Goal: Entertainment & Leisure: Browse casually

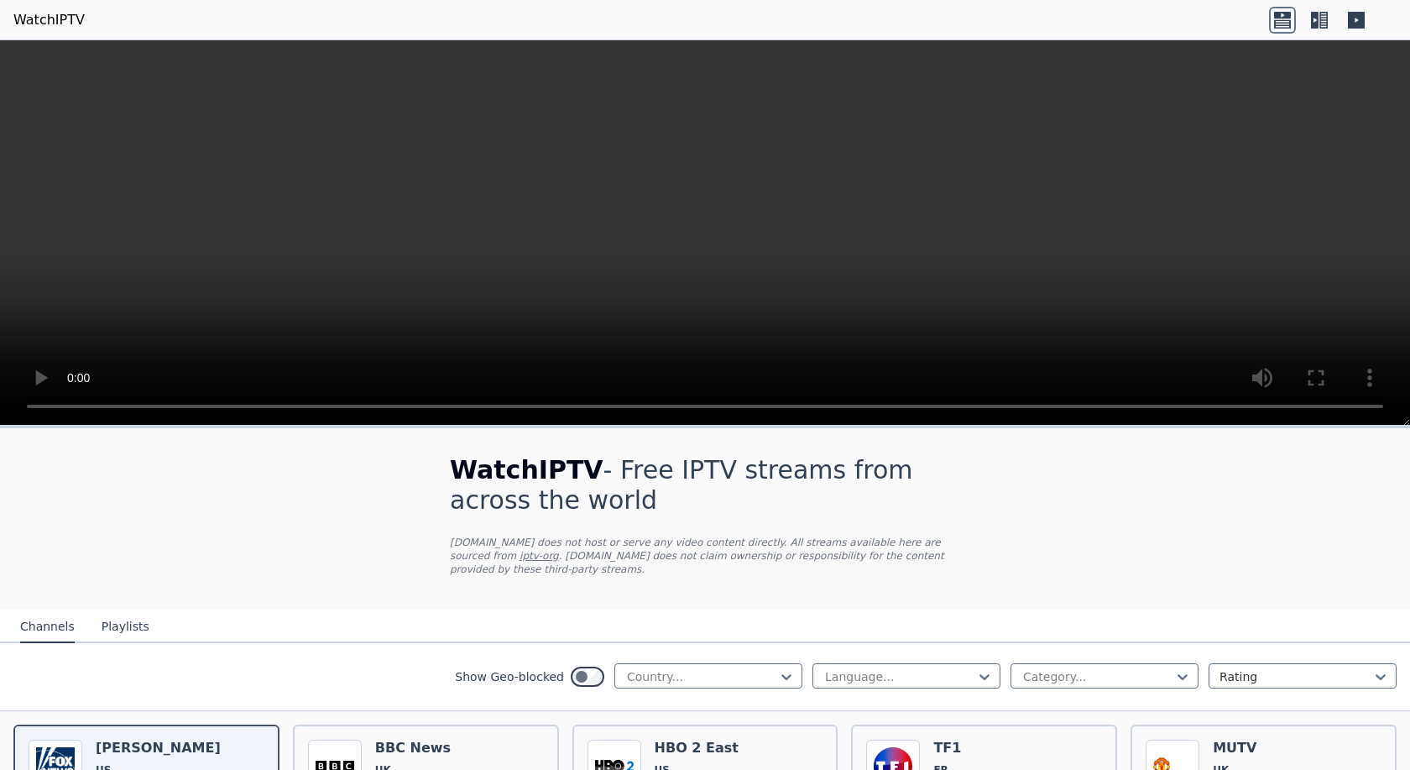
scroll to position [336, 0]
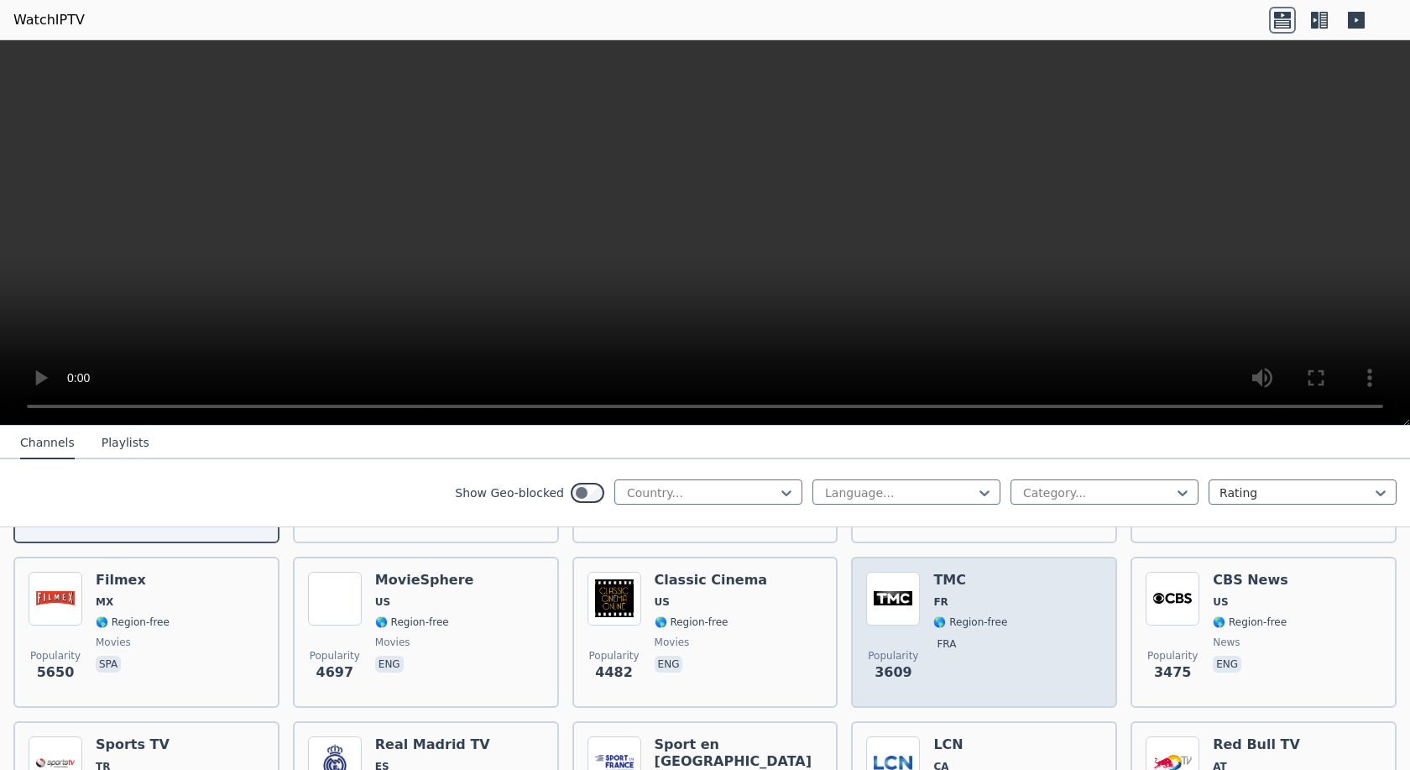
click at [922, 591] on div "Popularity 3609 TMC FR 🌎 Region-free fra" at bounding box center [984, 632] width 236 height 121
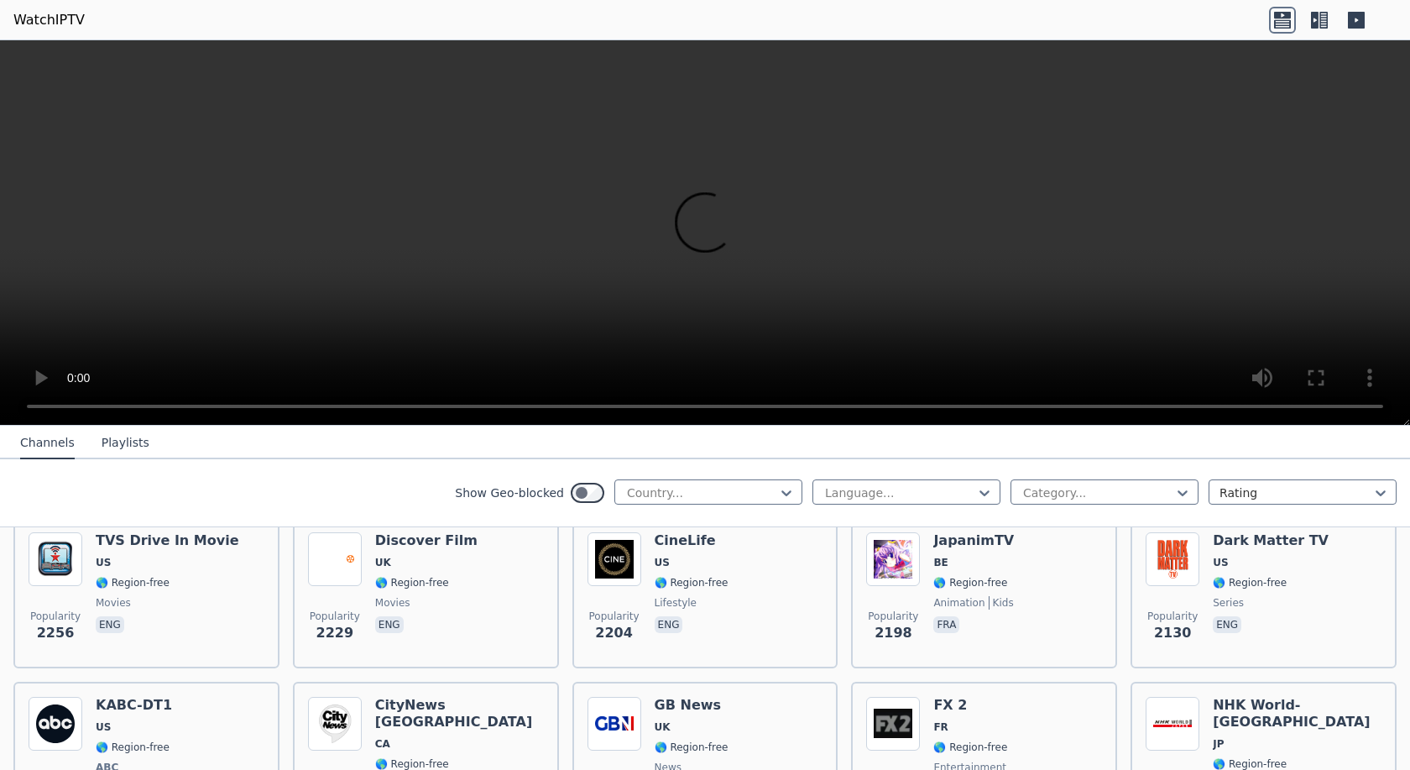
scroll to position [923, 0]
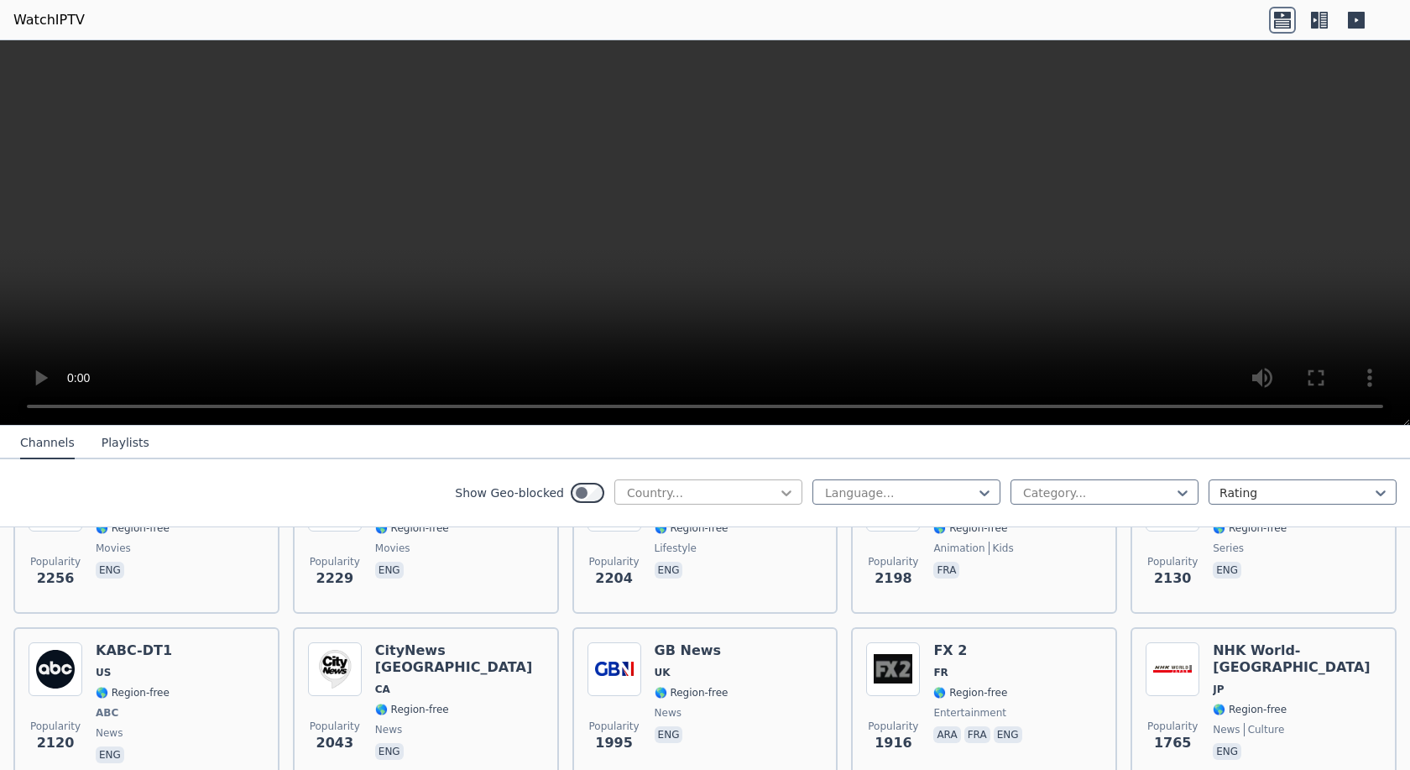
click at [780, 492] on icon at bounding box center [786, 492] width 17 height 17
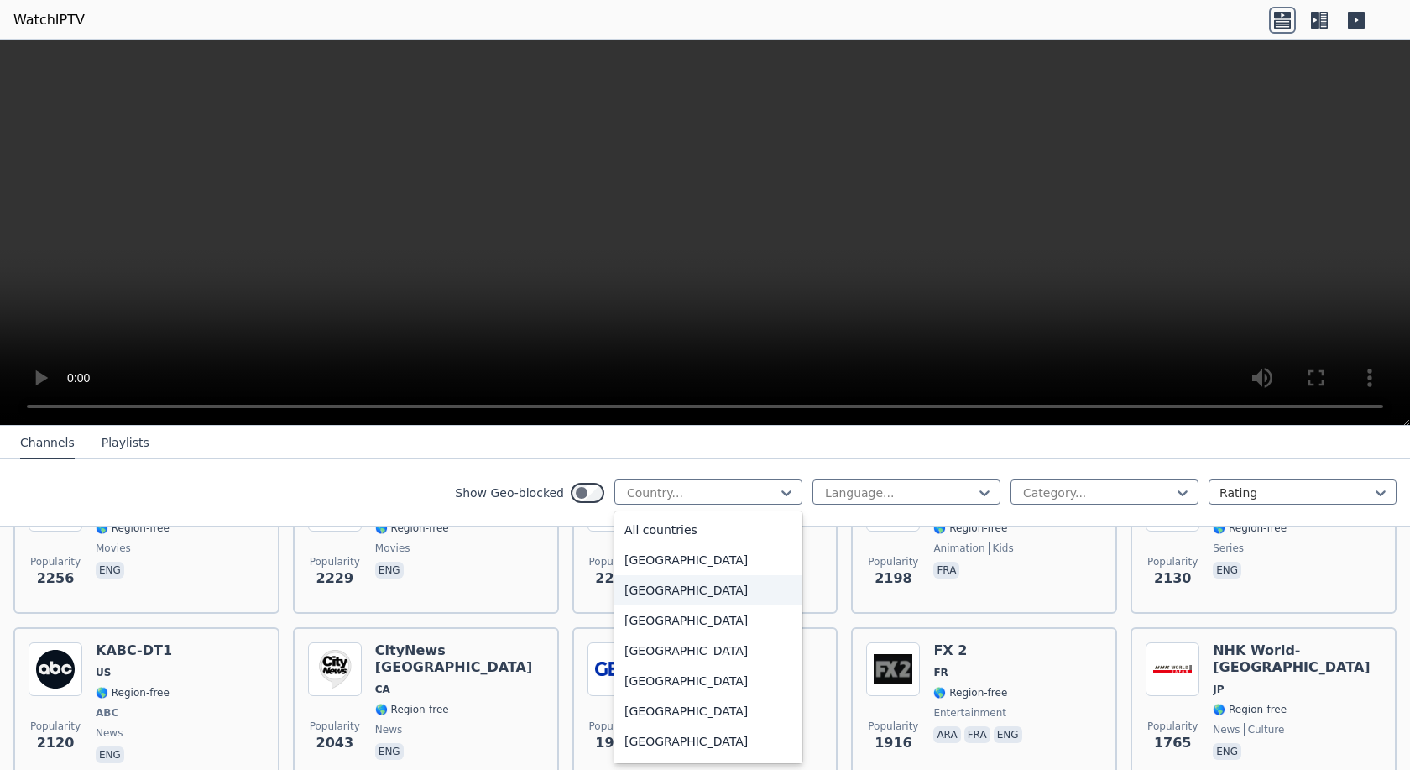
click at [678, 590] on div "[GEOGRAPHIC_DATA]" at bounding box center [708, 590] width 188 height 30
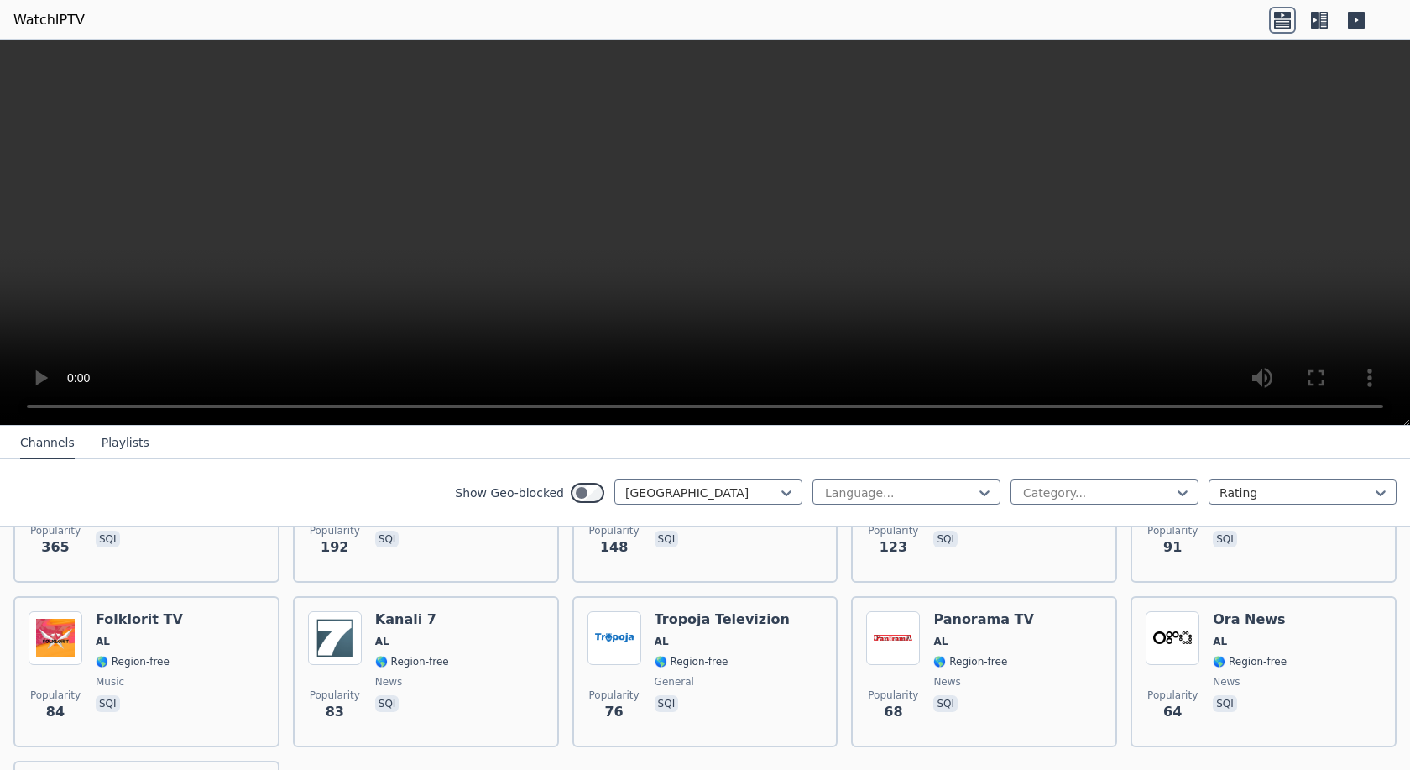
scroll to position [336, 0]
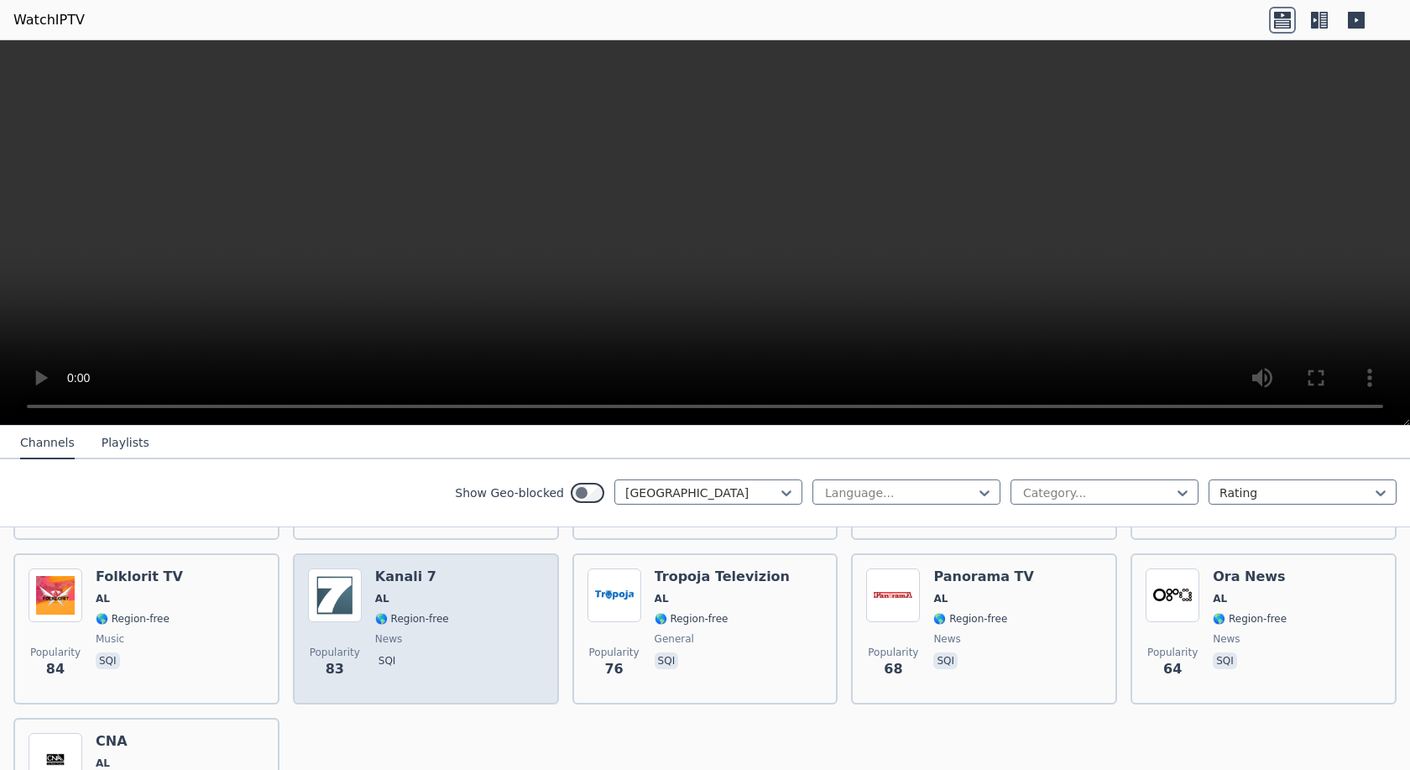
click at [358, 599] on img at bounding box center [335, 595] width 54 height 54
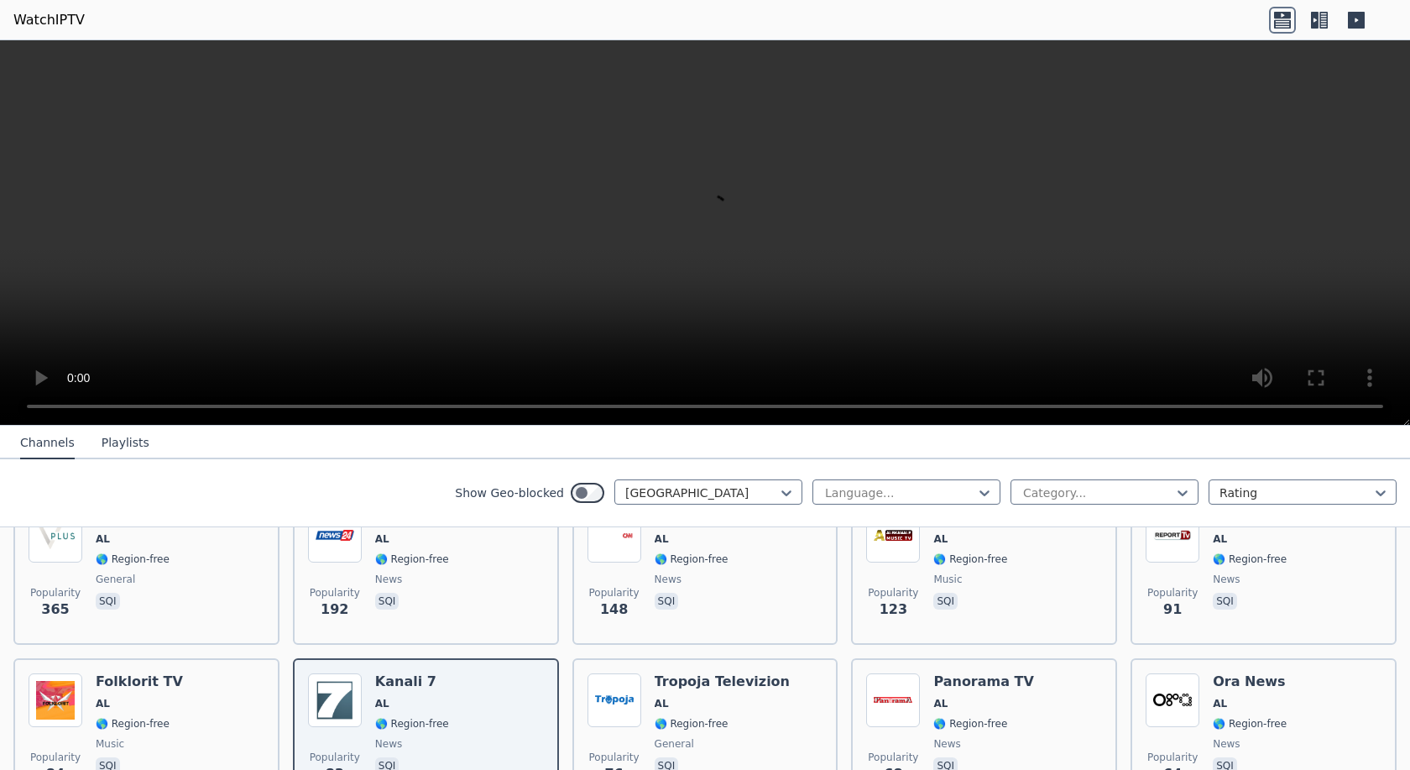
scroll to position [240, 0]
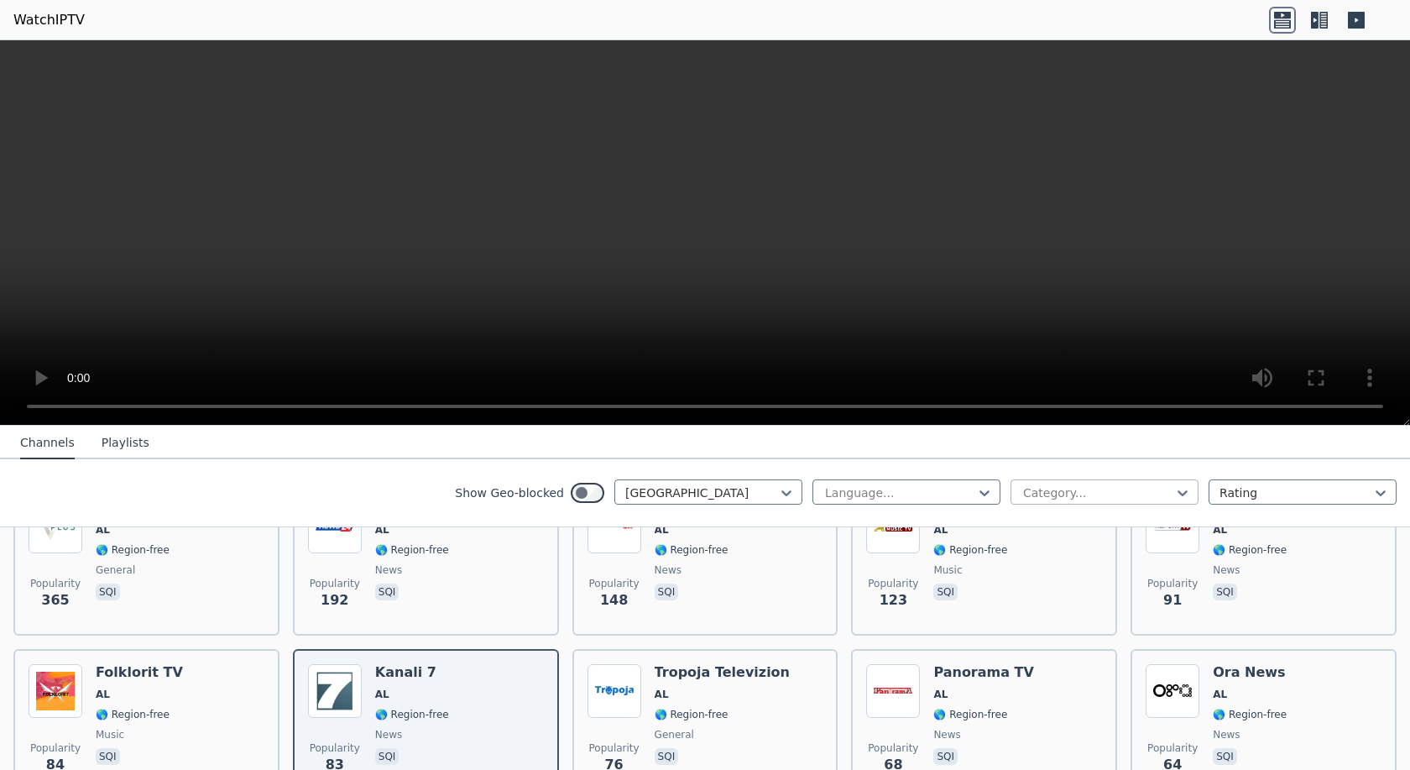
click at [1104, 491] on div at bounding box center [1098, 492] width 153 height 17
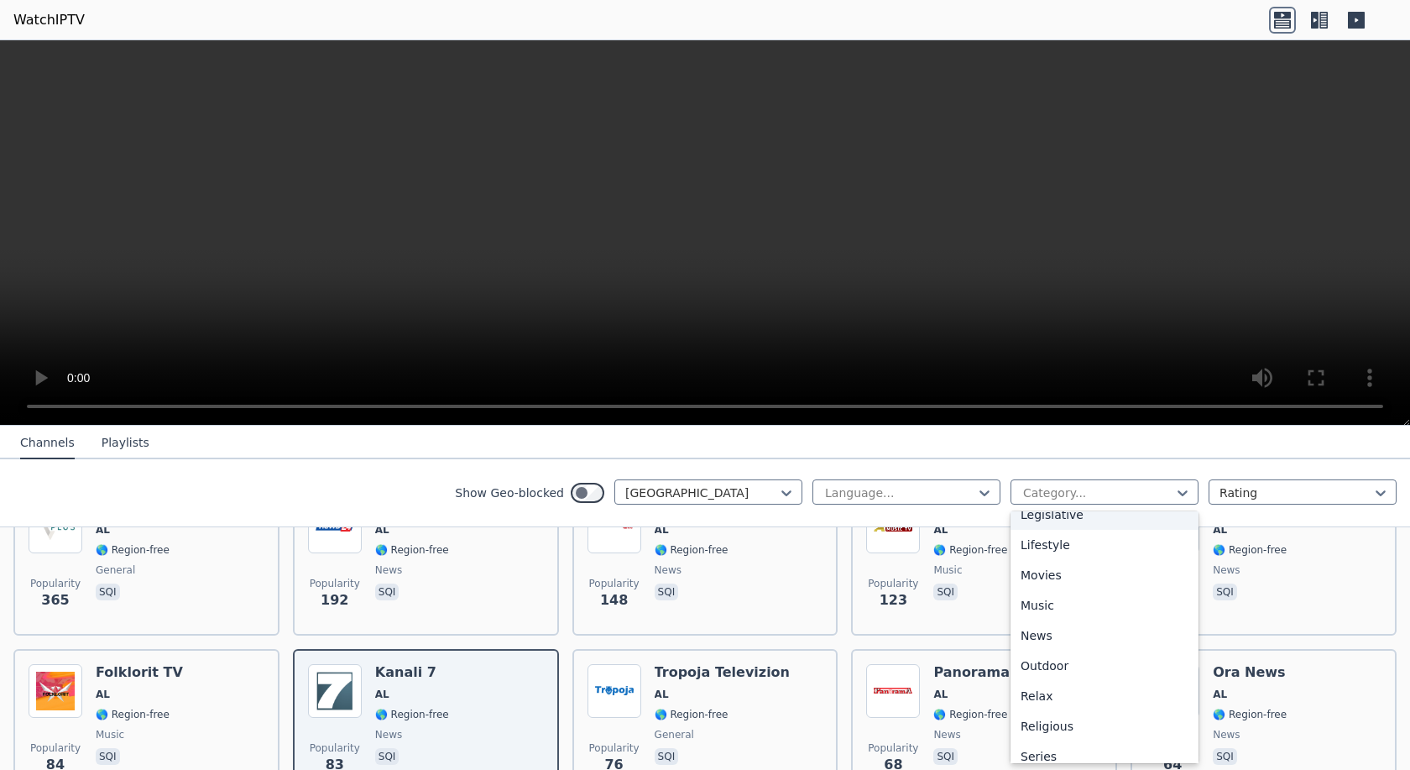
scroll to position [420, 0]
click at [1050, 578] on div "Movies" at bounding box center [1105, 563] width 188 height 30
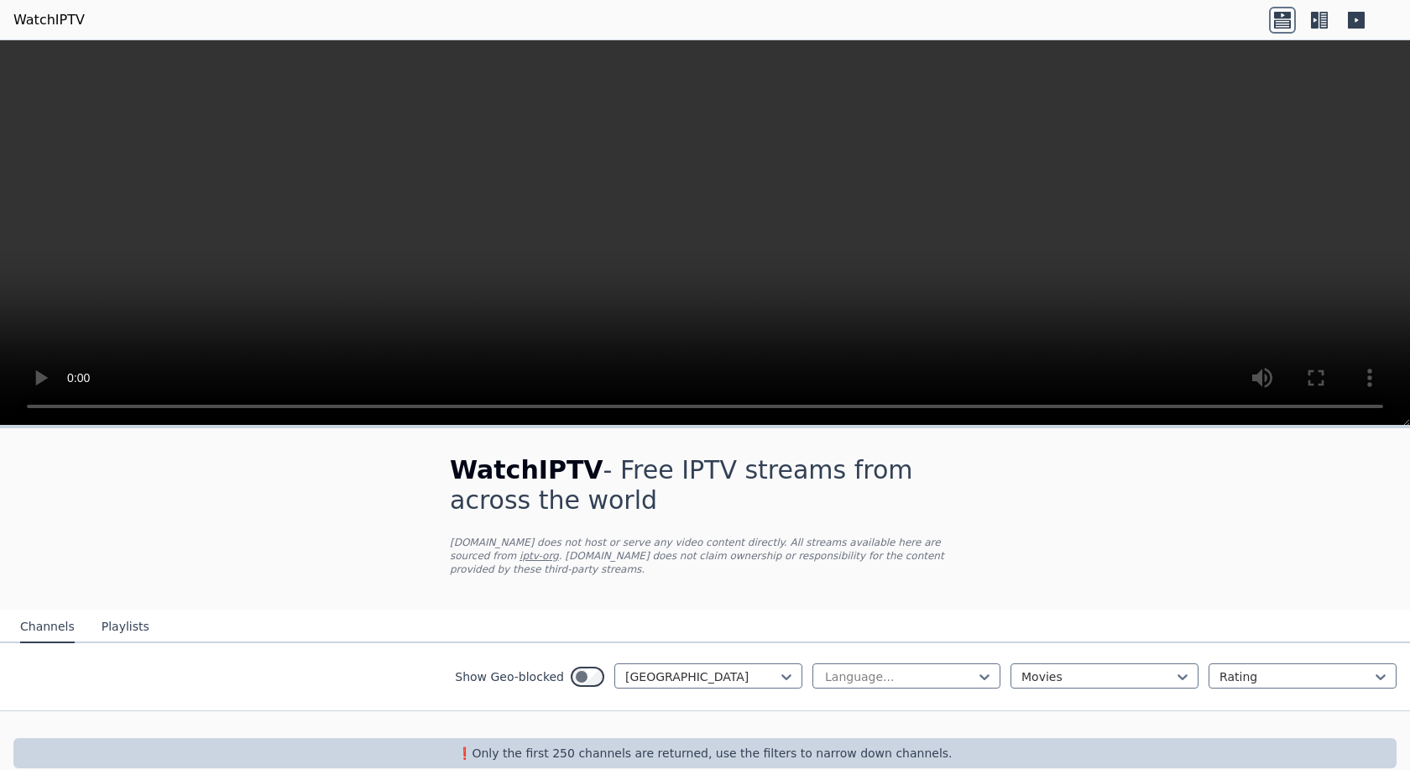
scroll to position [12, 0]
